Goal: Register for event/course

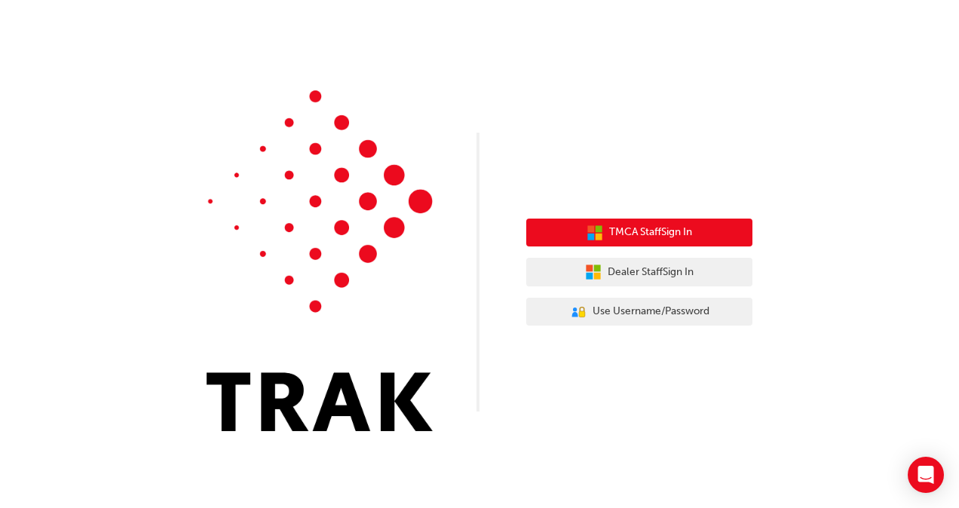
click at [624, 231] on span "TMCA Staff Sign In" at bounding box center [650, 232] width 83 height 17
click at [623, 228] on span "TMCA Staff Sign In" at bounding box center [650, 232] width 83 height 17
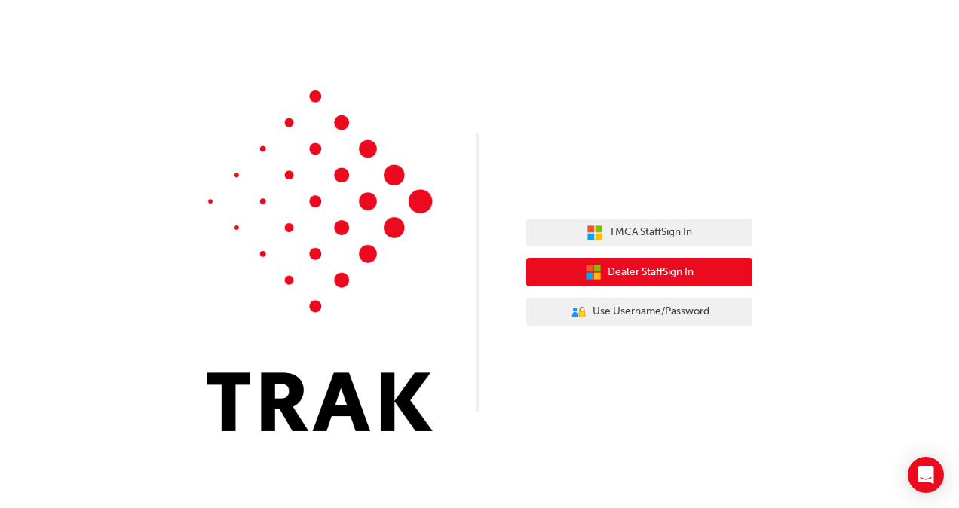
click at [643, 268] on span "Dealer Staff Sign In" at bounding box center [651, 272] width 86 height 17
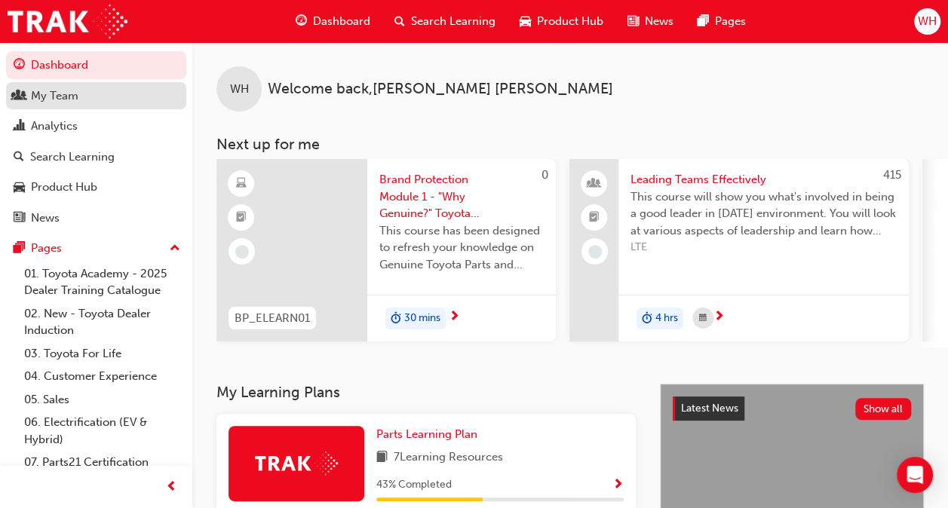
click at [53, 93] on div "My Team" at bounding box center [54, 95] width 47 height 17
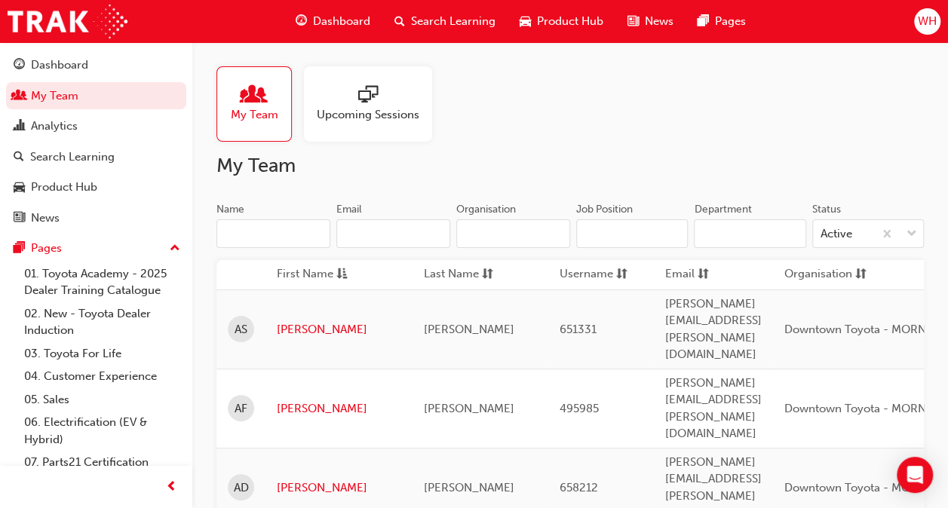
click at [369, 95] on span "sessionType_ONLINE_URL-icon" at bounding box center [368, 95] width 20 height 21
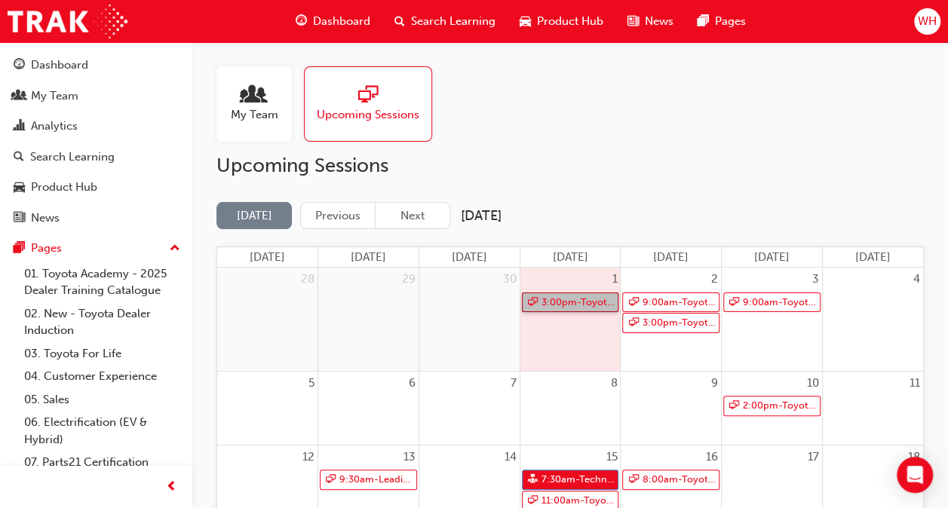
click at [570, 299] on link "3:00pm - Toyota For Life In Action - Virtual Classroom" at bounding box center [570, 302] width 97 height 20
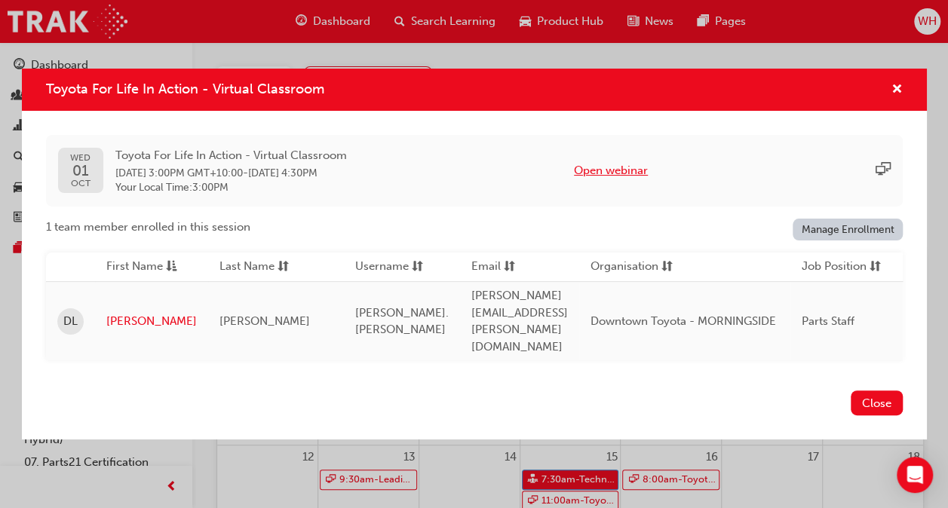
click at [633, 179] on button "Open webinar" at bounding box center [611, 170] width 74 height 17
